Goal: Task Accomplishment & Management: Manage account settings

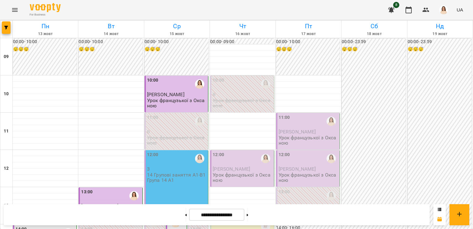
scroll to position [42, 0]
click at [166, 151] on div "12:00" at bounding box center [177, 158] width 60 height 15
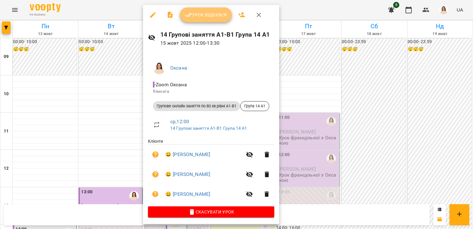
click at [205, 20] on button "Урок відбувся" at bounding box center [206, 14] width 52 height 15
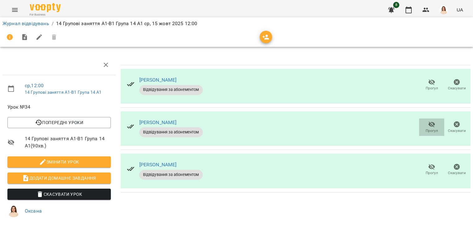
click at [428, 126] on icon "button" at bounding box center [431, 123] width 7 height 7
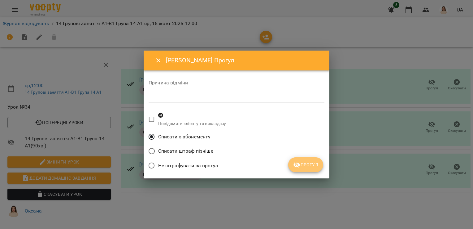
click at [311, 166] on span "Прогул" at bounding box center [305, 164] width 25 height 7
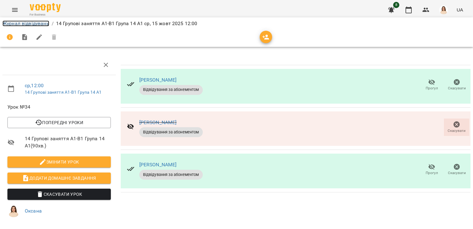
click at [30, 23] on link "Журнал відвідувань" at bounding box center [25, 23] width 47 height 6
